Goal: Check status: Check status

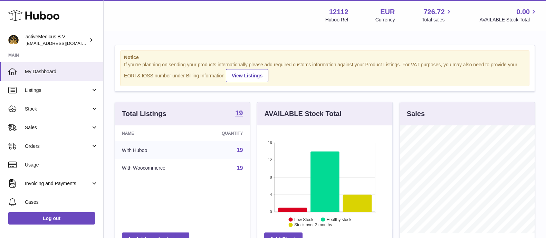
scroll to position [108, 134]
click at [239, 114] on strong "19" at bounding box center [239, 113] width 8 height 7
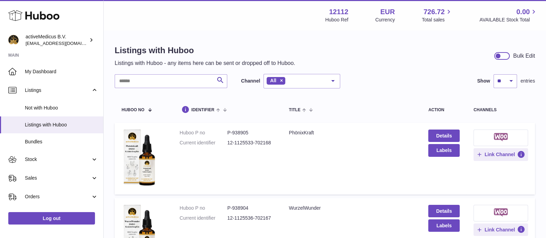
click at [503, 56] on div at bounding box center [502, 56] width 16 height 8
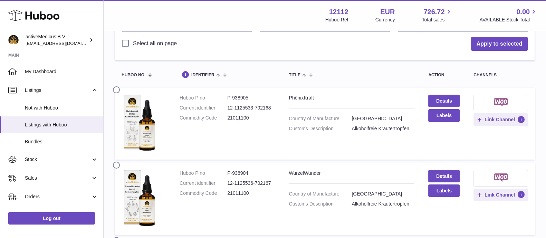
scroll to position [130, 0]
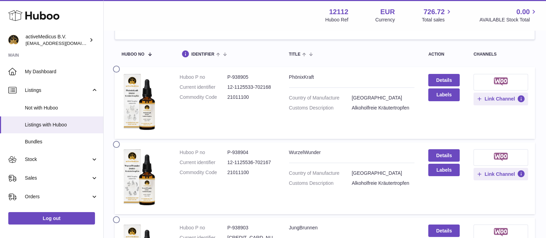
click at [324, 78] on div "PhönixKraft" at bounding box center [352, 77] width 126 height 7
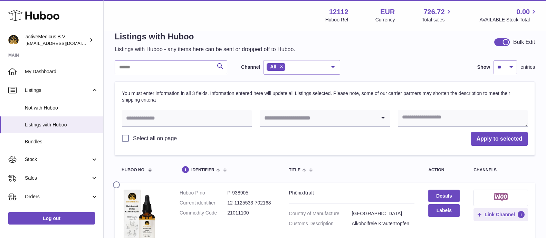
scroll to position [0, 0]
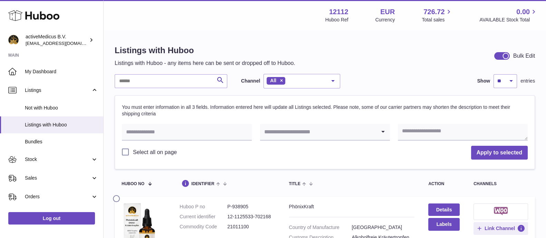
click at [501, 55] on div at bounding box center [502, 56] width 16 height 8
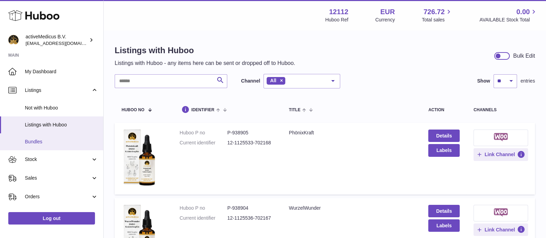
click at [46, 140] on span "Bundles" at bounding box center [61, 142] width 73 height 7
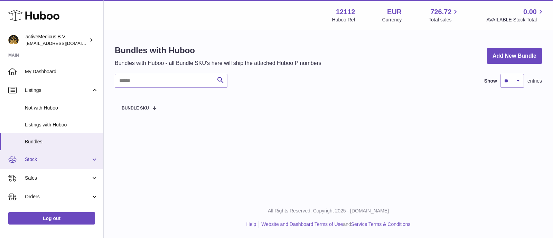
click at [45, 161] on span "Stock" at bounding box center [58, 159] width 66 height 7
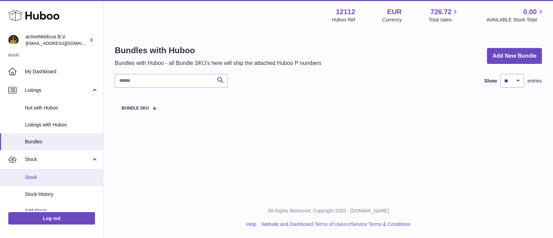
click at [48, 179] on span "Stock" at bounding box center [61, 177] width 73 height 7
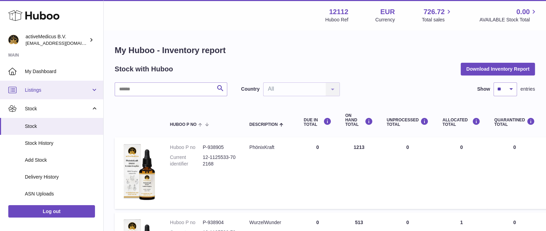
click at [43, 94] on link "Listings" at bounding box center [51, 90] width 103 height 19
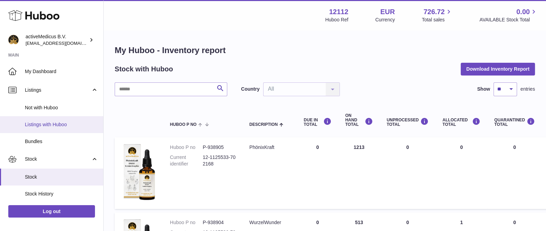
click at [53, 128] on span "Listings with Huboo" at bounding box center [61, 125] width 73 height 7
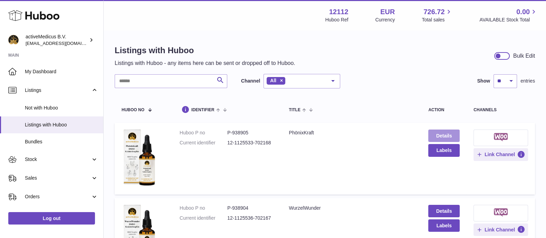
click at [436, 137] on link "Details" at bounding box center [443, 136] width 31 height 12
click at [346, 167] on td "Title PhönixKraft" at bounding box center [352, 159] width 140 height 72
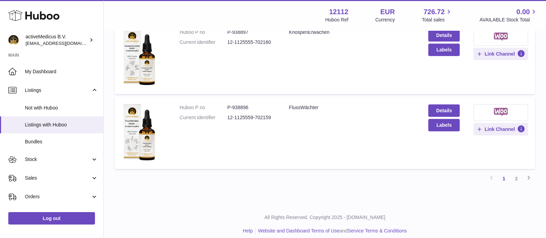
scroll to position [708, 0]
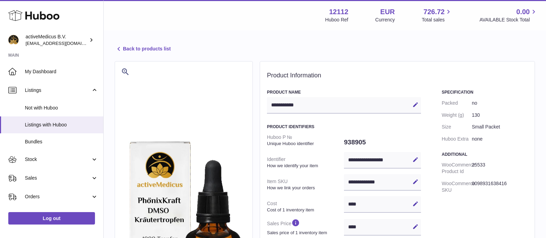
select select "***"
select select "****"
